Goal: Transaction & Acquisition: Purchase product/service

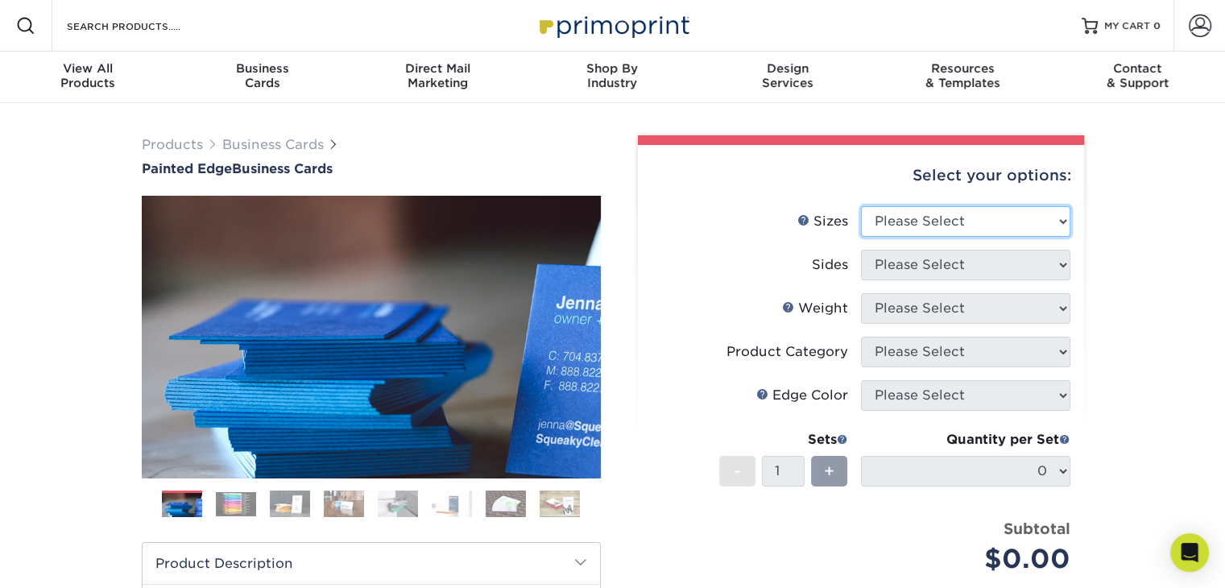
click at [920, 226] on select "Please Select 2" x 3.5" - Standard 2.125" x 3.375" - European 2.5" x 2.5" - Squ…" at bounding box center [965, 221] width 209 height 31
select select "2.00x3.50"
click at [861, 206] on select "Please Select 2" x 3.5" - Standard 2.125" x 3.375" - European 2.5" x 2.5" - Squ…" at bounding box center [965, 221] width 209 height 31
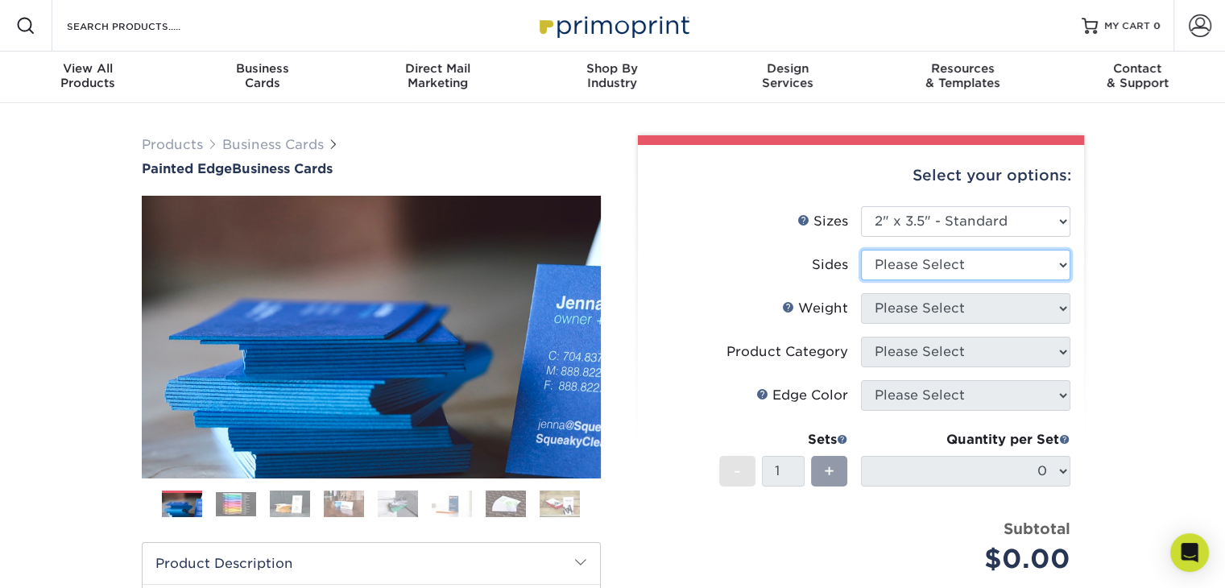
click at [916, 262] on select "Please Select Print Both Sides Print Front Only" at bounding box center [965, 265] width 209 height 31
select select "13abbda7-1d64-4f25-8bb2-c179b224825d"
click at [861, 250] on select "Please Select Print Both Sides Print Front Only" at bounding box center [965, 265] width 209 height 31
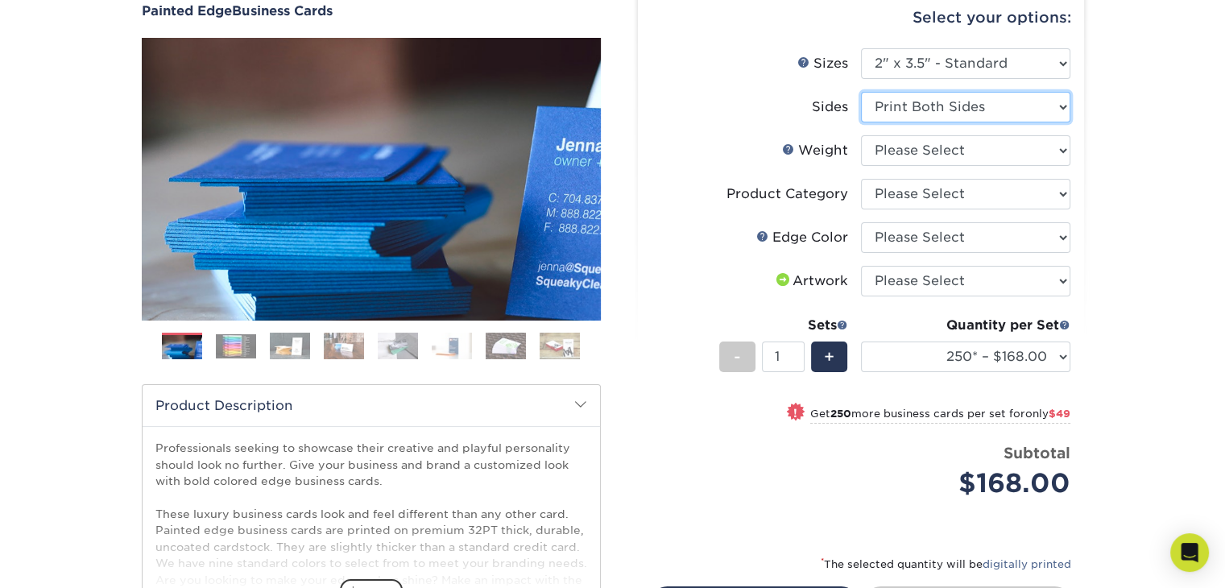
scroll to position [144, 0]
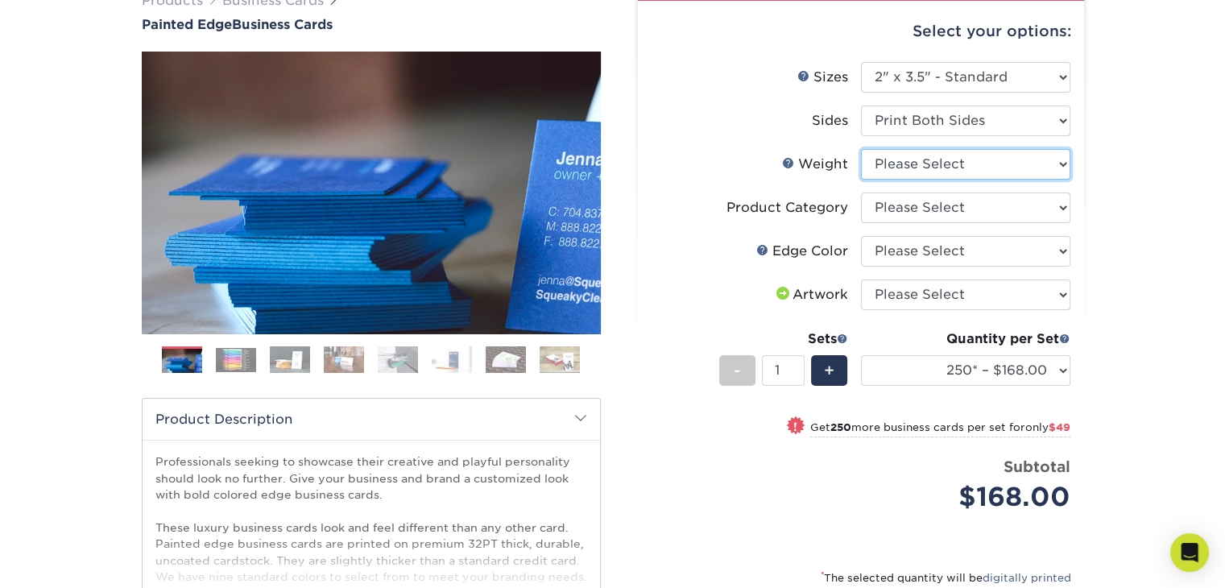
click at [931, 164] on select "Please Select 32PTUC" at bounding box center [965, 164] width 209 height 31
select select "32PTUC"
click at [861, 149] on select "Please Select 32PTUC" at bounding box center [965, 164] width 209 height 31
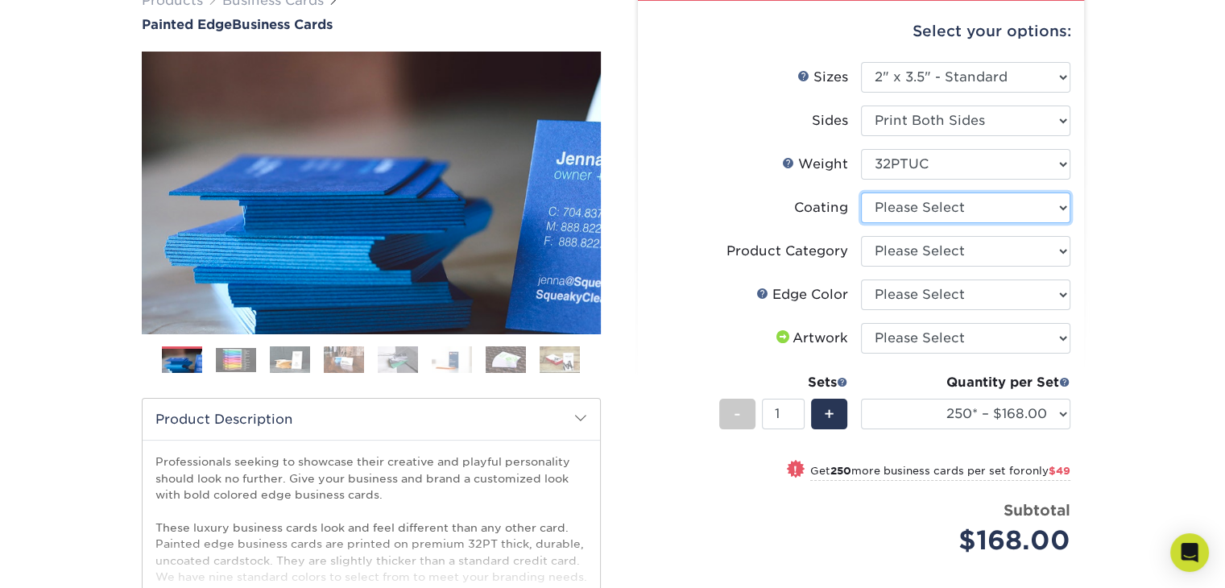
click at [917, 213] on select at bounding box center [965, 208] width 209 height 31
select select "3e7618de-abca-4bda-9f97-8b9129e913d8"
click at [861, 193] on select at bounding box center [965, 208] width 209 height 31
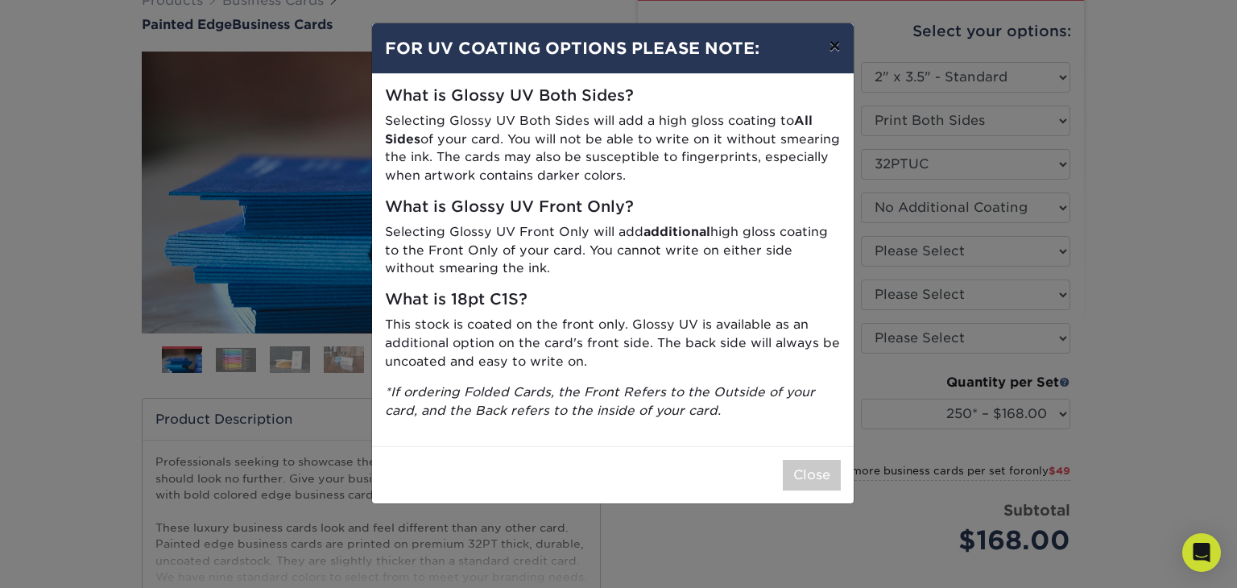
click at [838, 48] on button "×" at bounding box center [834, 45] width 37 height 45
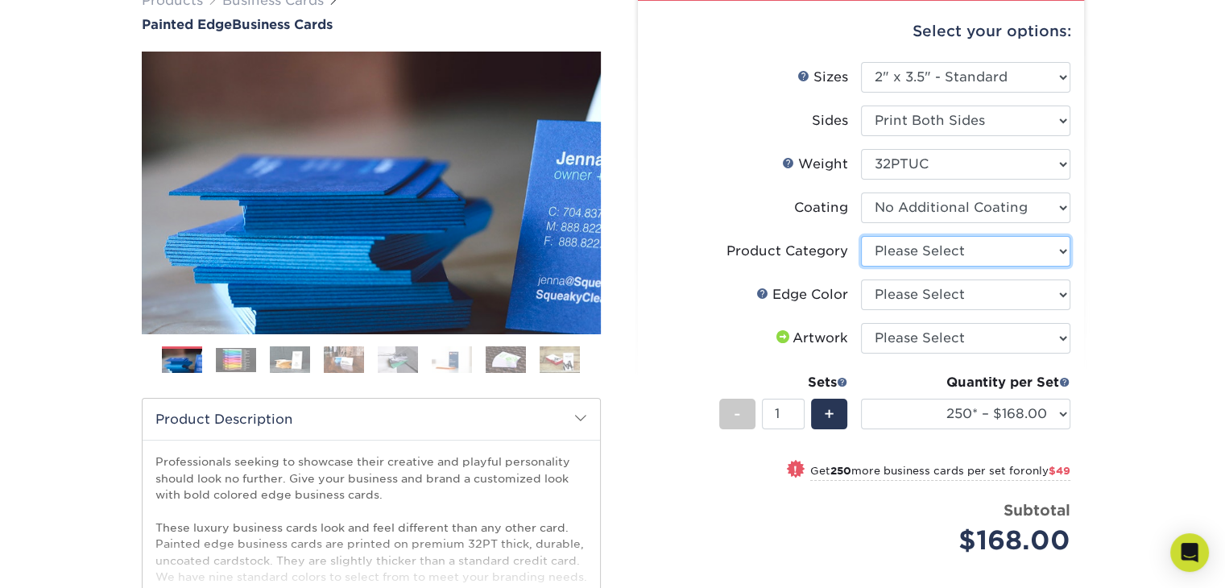
click at [957, 255] on select "Please Select Business Cards" at bounding box center [965, 251] width 209 height 31
select select "3b5148f1-0588-4f88-a218-97bcfdce65c1"
click at [861, 236] on select "Please Select Business Cards" at bounding box center [965, 251] width 209 height 31
click at [947, 289] on select "Please Select Charcoal Black Brown Blue Pearlescent Blue Pearlescent Gold Pearl…" at bounding box center [965, 295] width 209 height 31
select select "8edf2e46-2dbb-4a7c-bc5c-20ba781fe219"
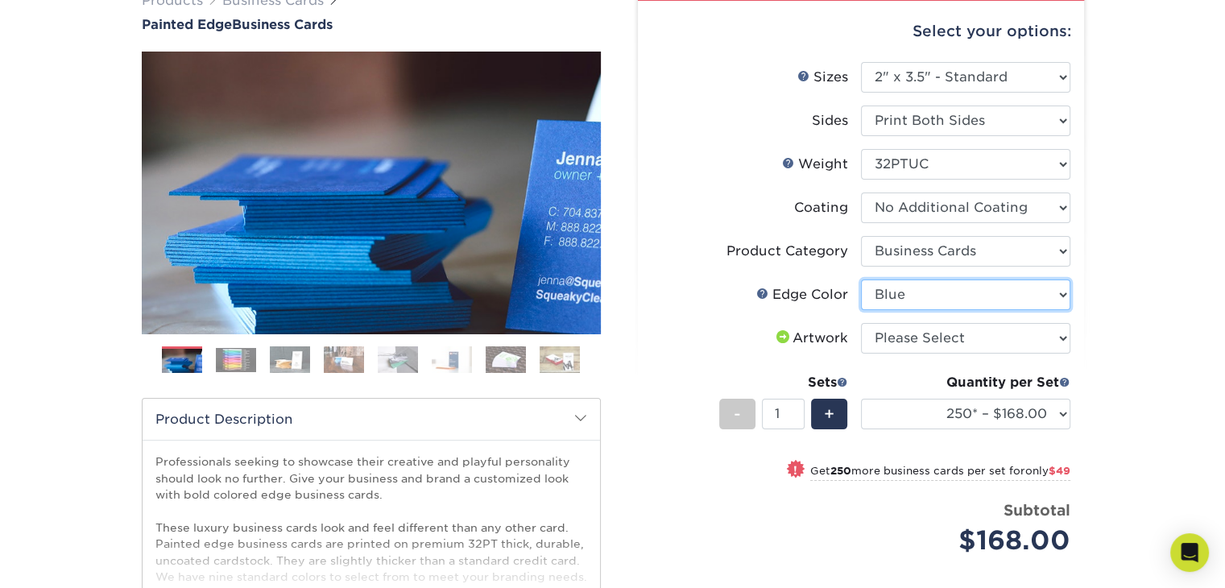
click at [861, 280] on select "Please Select Charcoal Black Brown Blue Pearlescent Blue Pearlescent Gold Pearl…" at bounding box center [965, 295] width 209 height 31
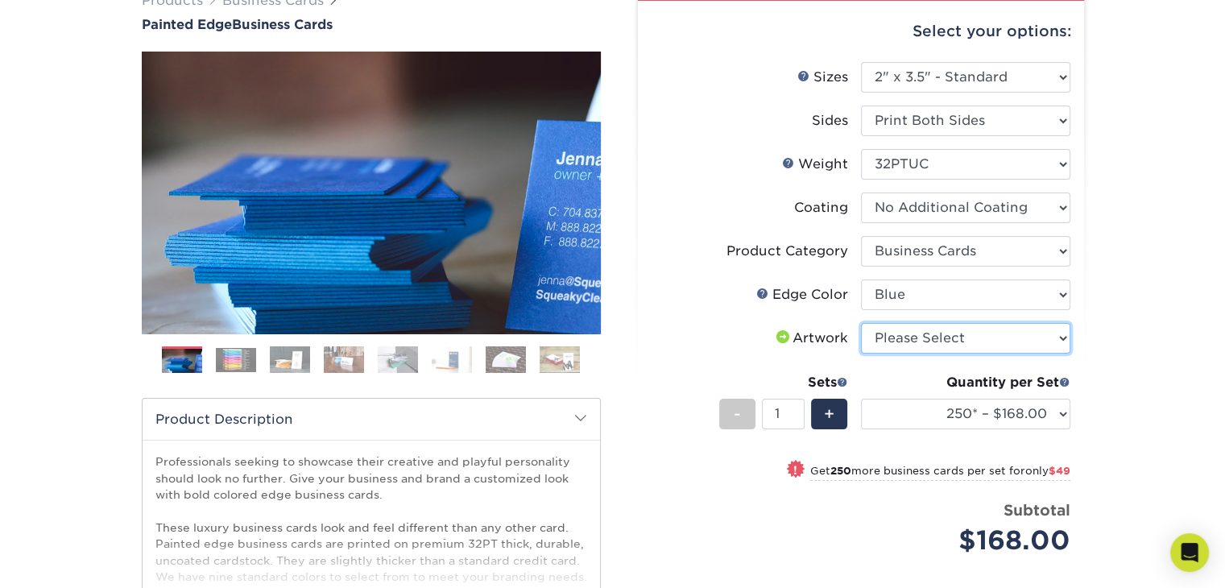
click at [882, 332] on select "Please Select I will upload files I need a design - $100" at bounding box center [965, 338] width 209 height 31
select select "upload"
click at [861, 323] on select "Please Select I will upload files I need a design - $100" at bounding box center [965, 338] width 209 height 31
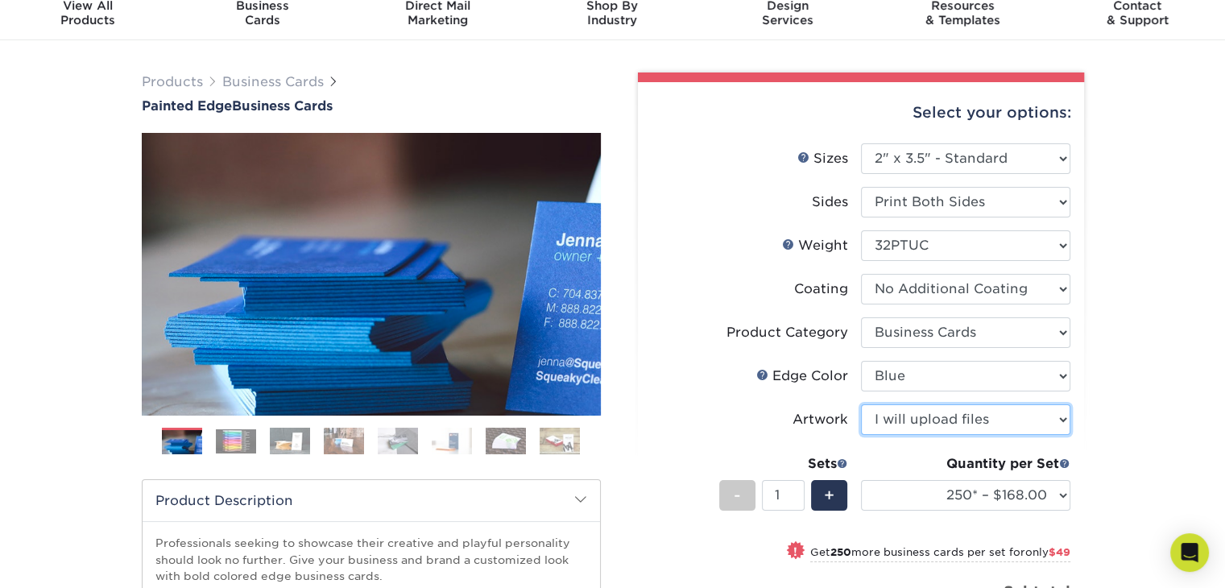
scroll to position [0, 0]
